Goal: Transaction & Acquisition: Obtain resource

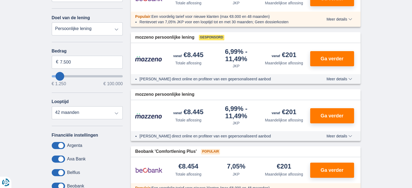
scroll to position [99, 0]
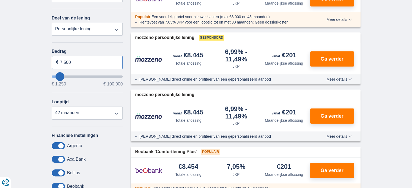
click at [80, 63] on input "7.500" at bounding box center [87, 62] width 71 height 13
type input "7"
type input "40.250"
type input "40250"
select select "120"
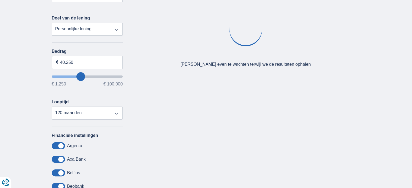
type input "40250"
click at [81, 76] on input "wantToBorrow" at bounding box center [87, 77] width 71 height 2
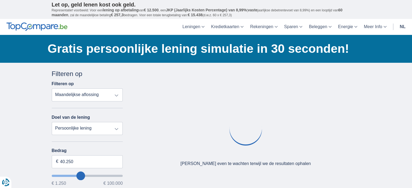
scroll to position [11, 0]
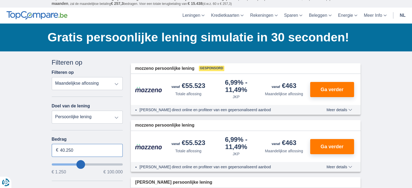
click at [86, 153] on input "40.250" at bounding box center [87, 150] width 71 height 13
type input "4"
type input "1.500"
type input "1250"
select select "24"
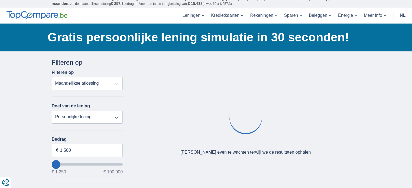
click at [0, 139] on div "× widget.non-eligible-application.title widget.non-eligible-application.text no…" at bounding box center [206, 189] width 412 height 277
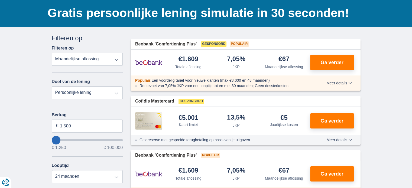
scroll to position [36, 0]
click at [156, 63] on img at bounding box center [148, 63] width 27 height 14
click at [336, 66] on button "Ga verder" at bounding box center [332, 62] width 44 height 15
